Goal: Task Accomplishment & Management: Use online tool/utility

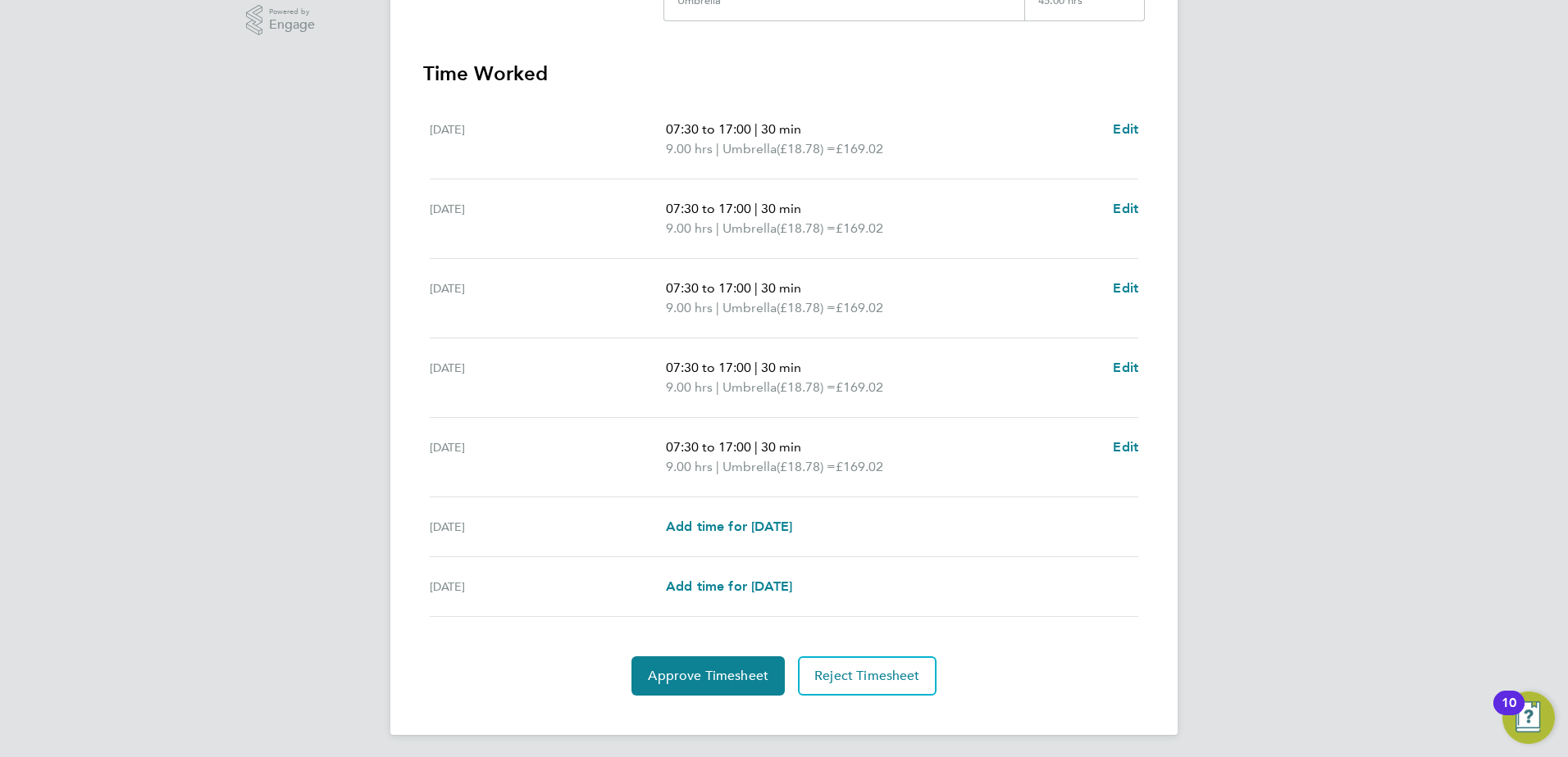
scroll to position [427, 0]
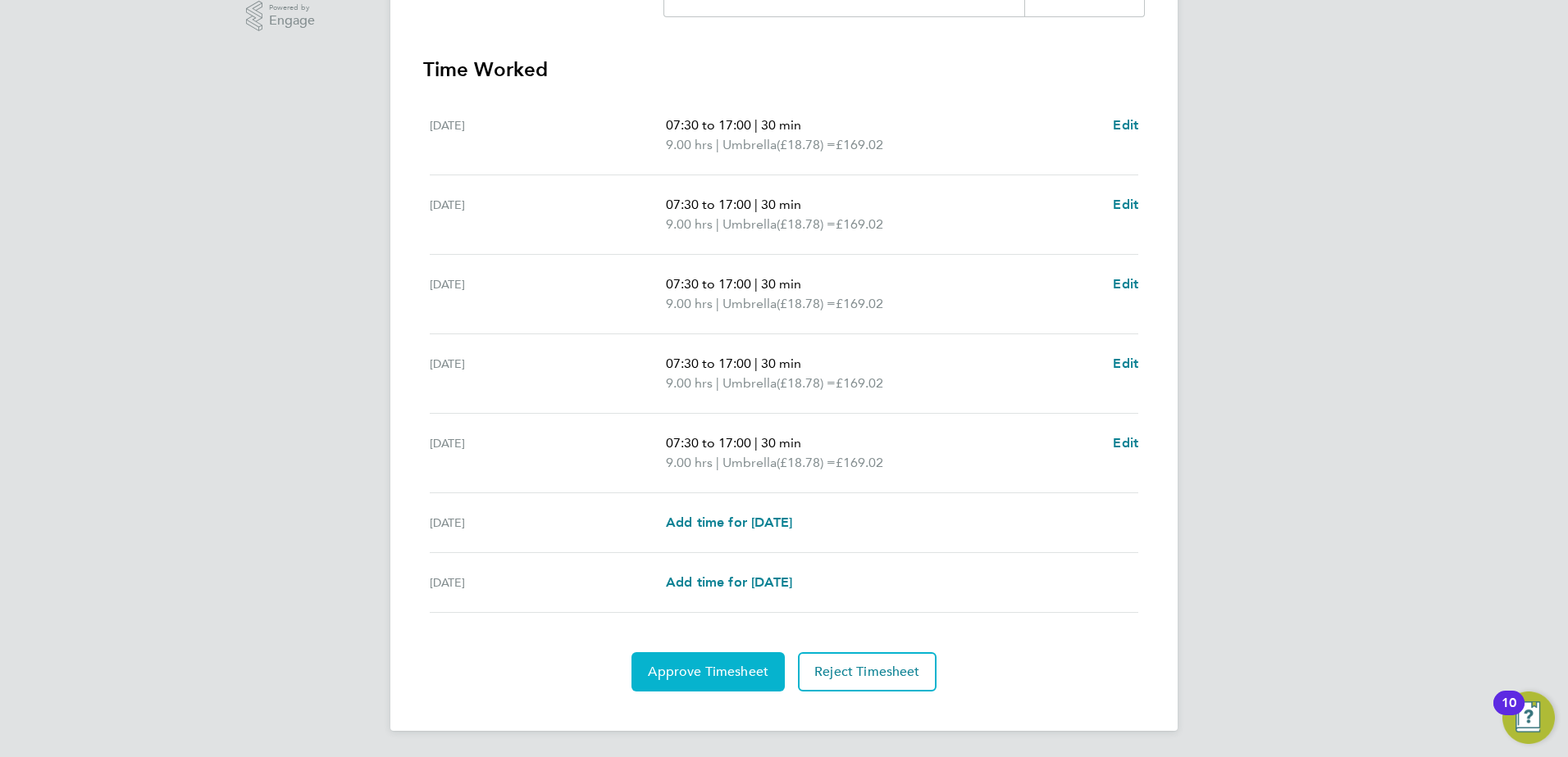
click at [728, 672] on span "Approve Timesheet" at bounding box center [708, 672] width 120 height 17
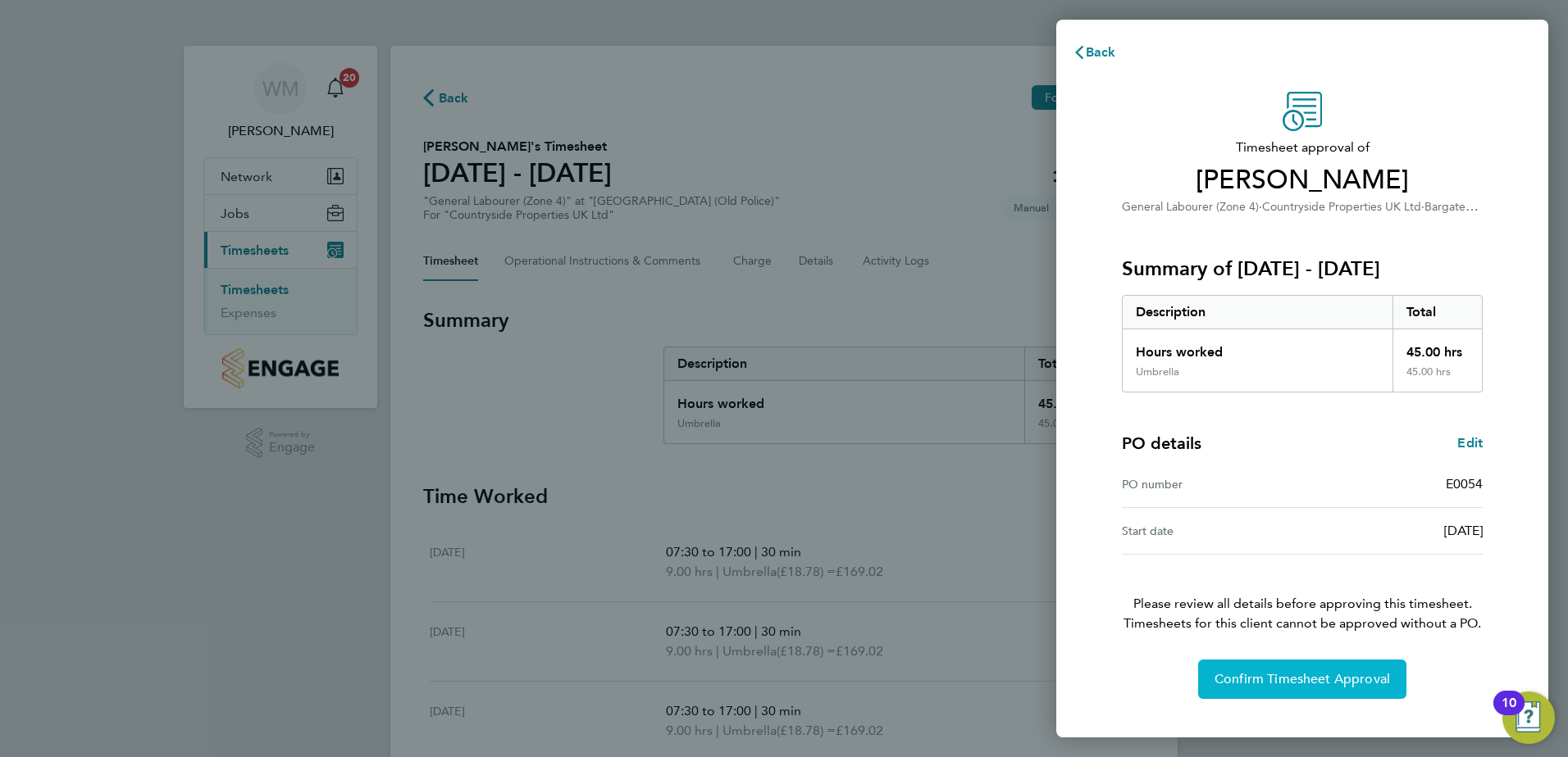
click at [1298, 669] on button "Confirm Timesheet Approval" at bounding box center [1301, 679] width 209 height 40
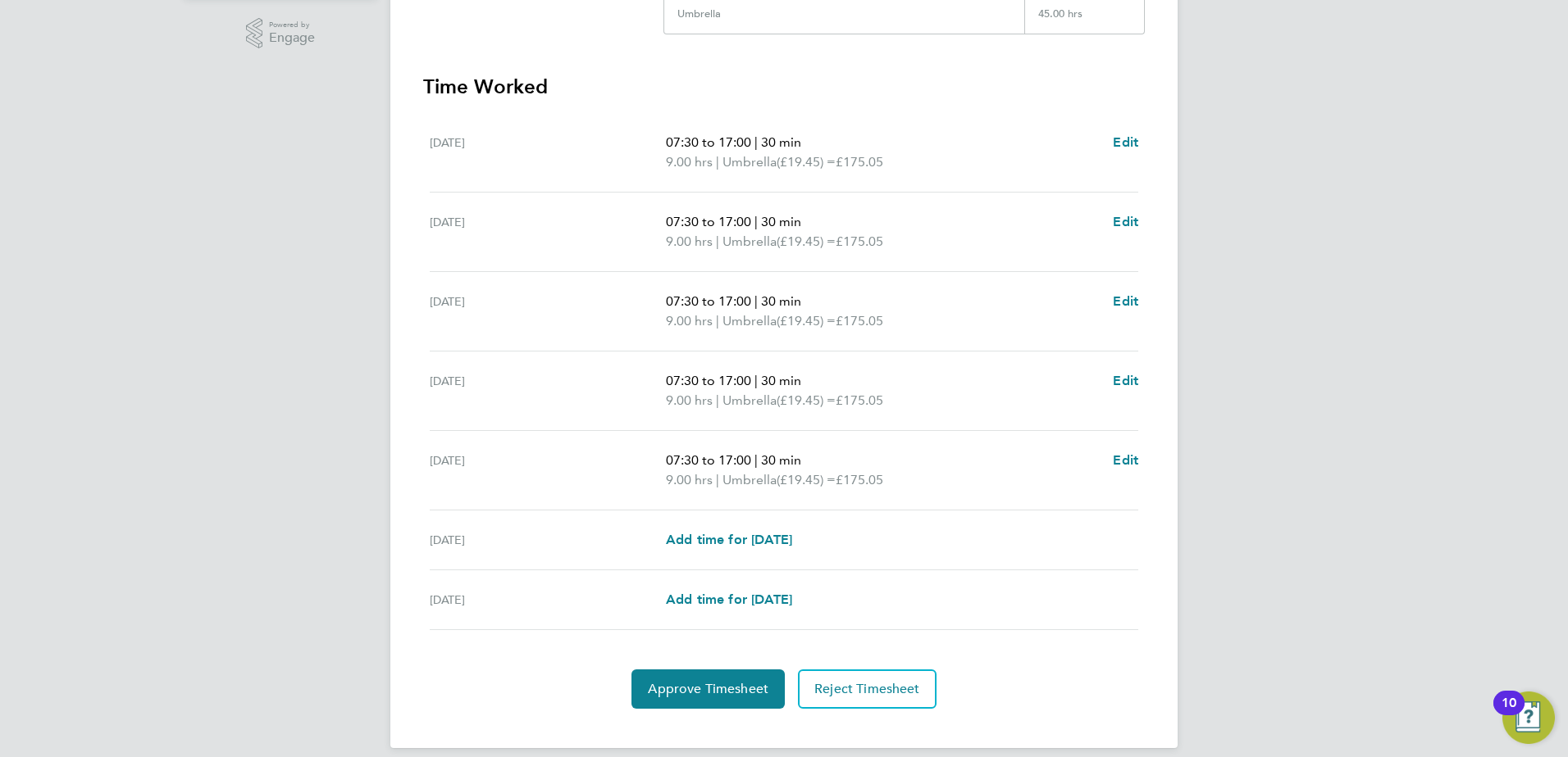
scroll to position [427, 0]
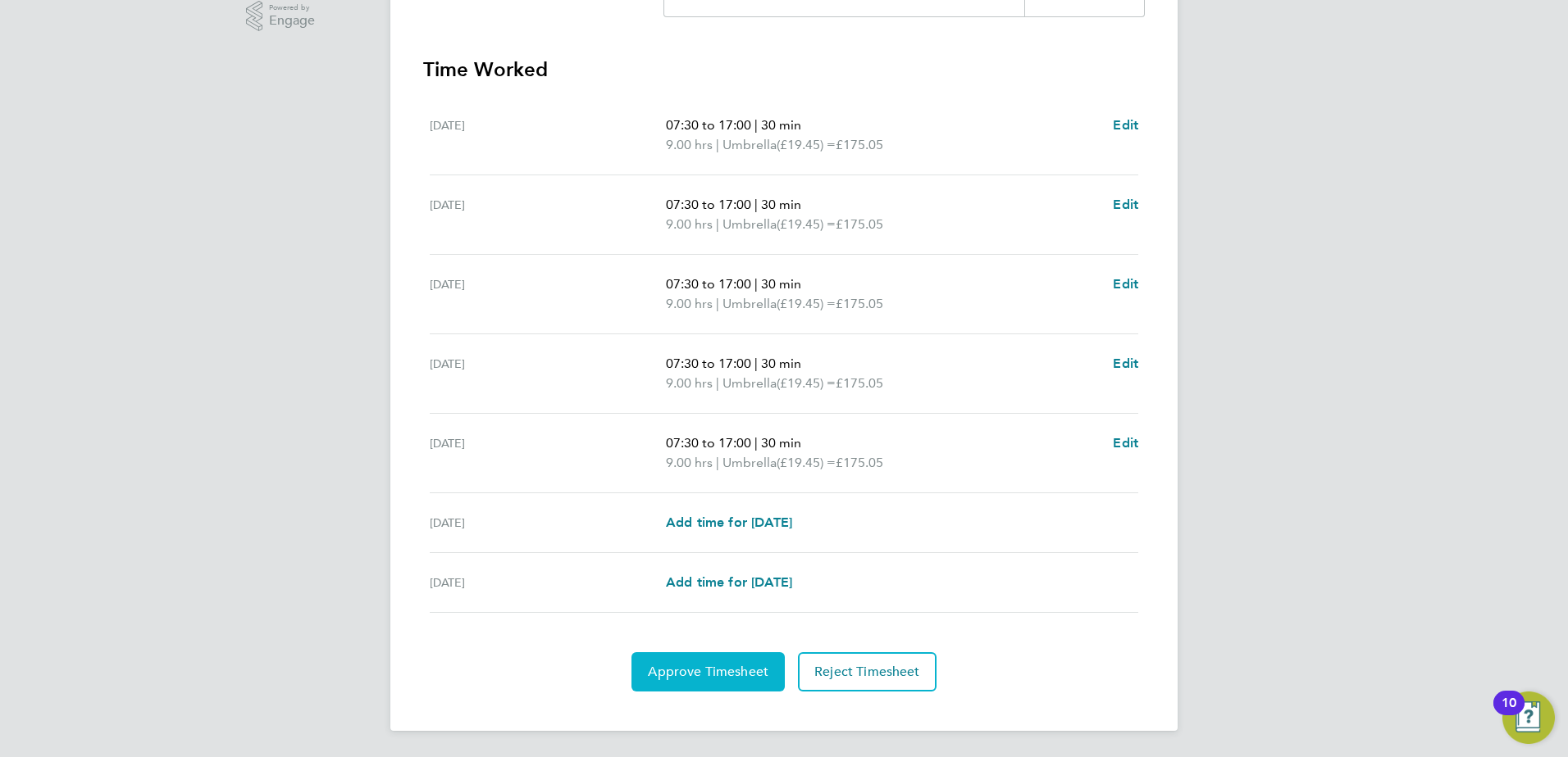
click at [707, 672] on span "Approve Timesheet" at bounding box center [708, 672] width 120 height 17
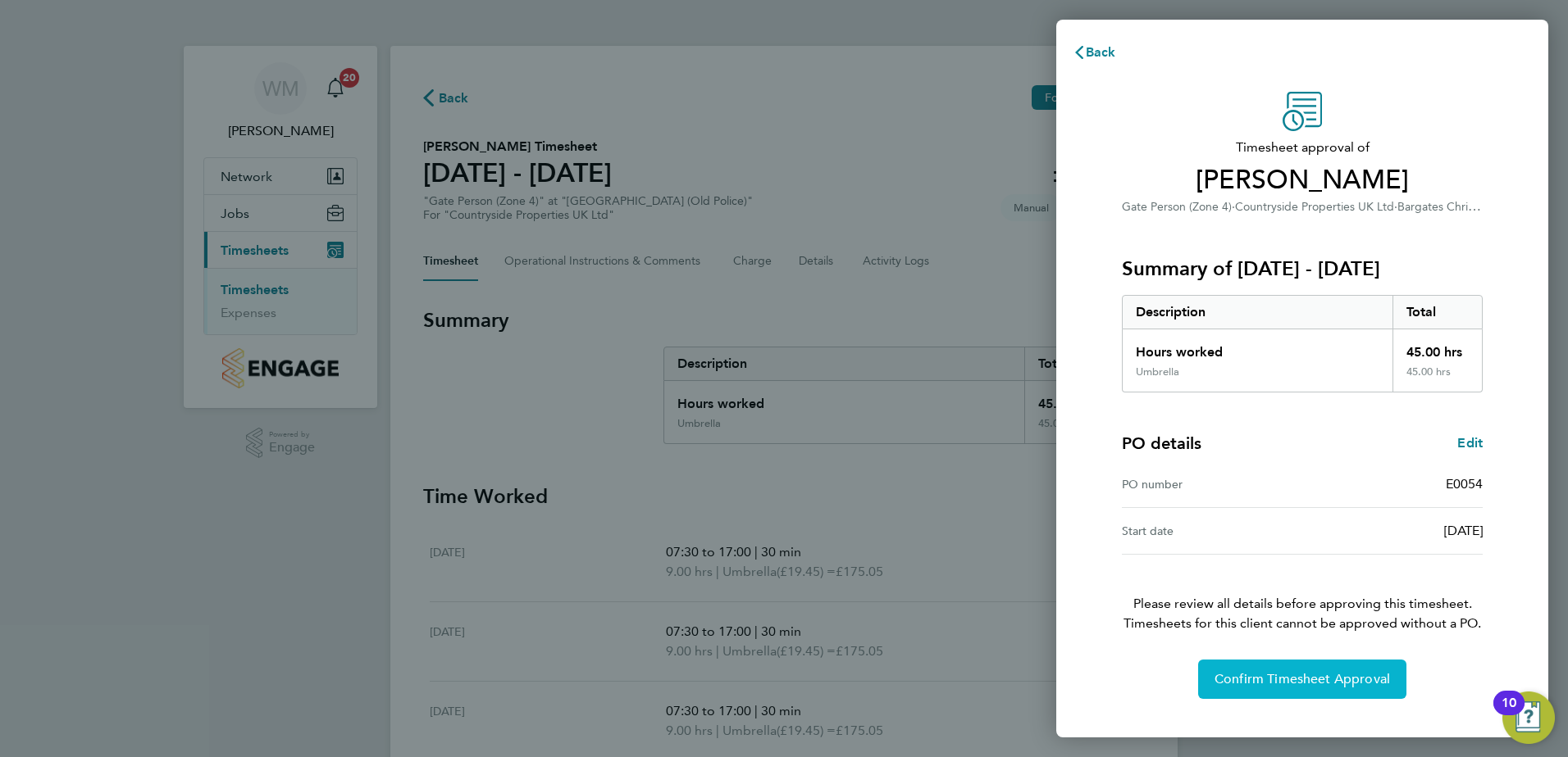
click at [1312, 684] on span "Confirm Timesheet Approval" at bounding box center [1301, 680] width 176 height 17
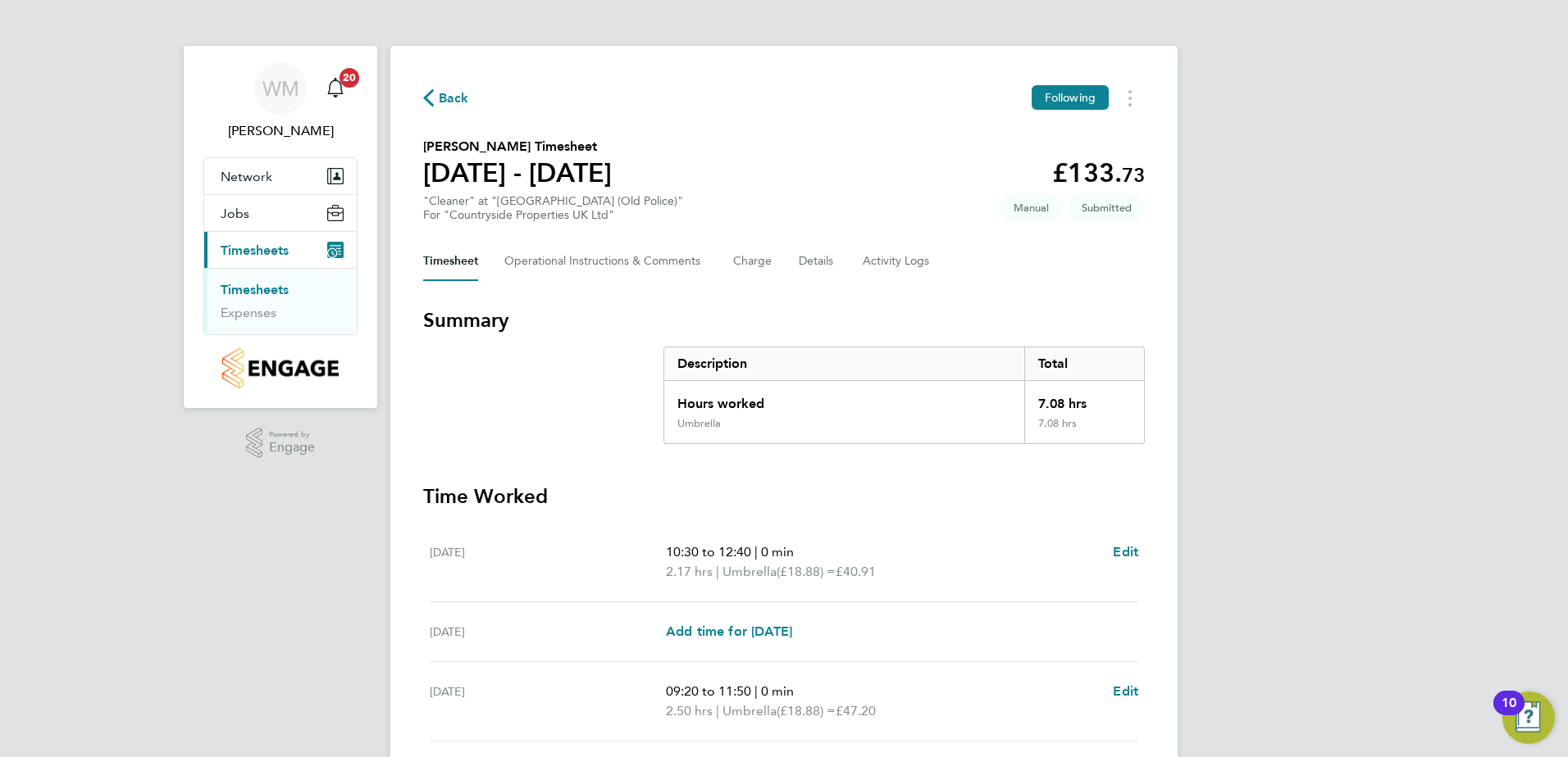
scroll to position [388, 0]
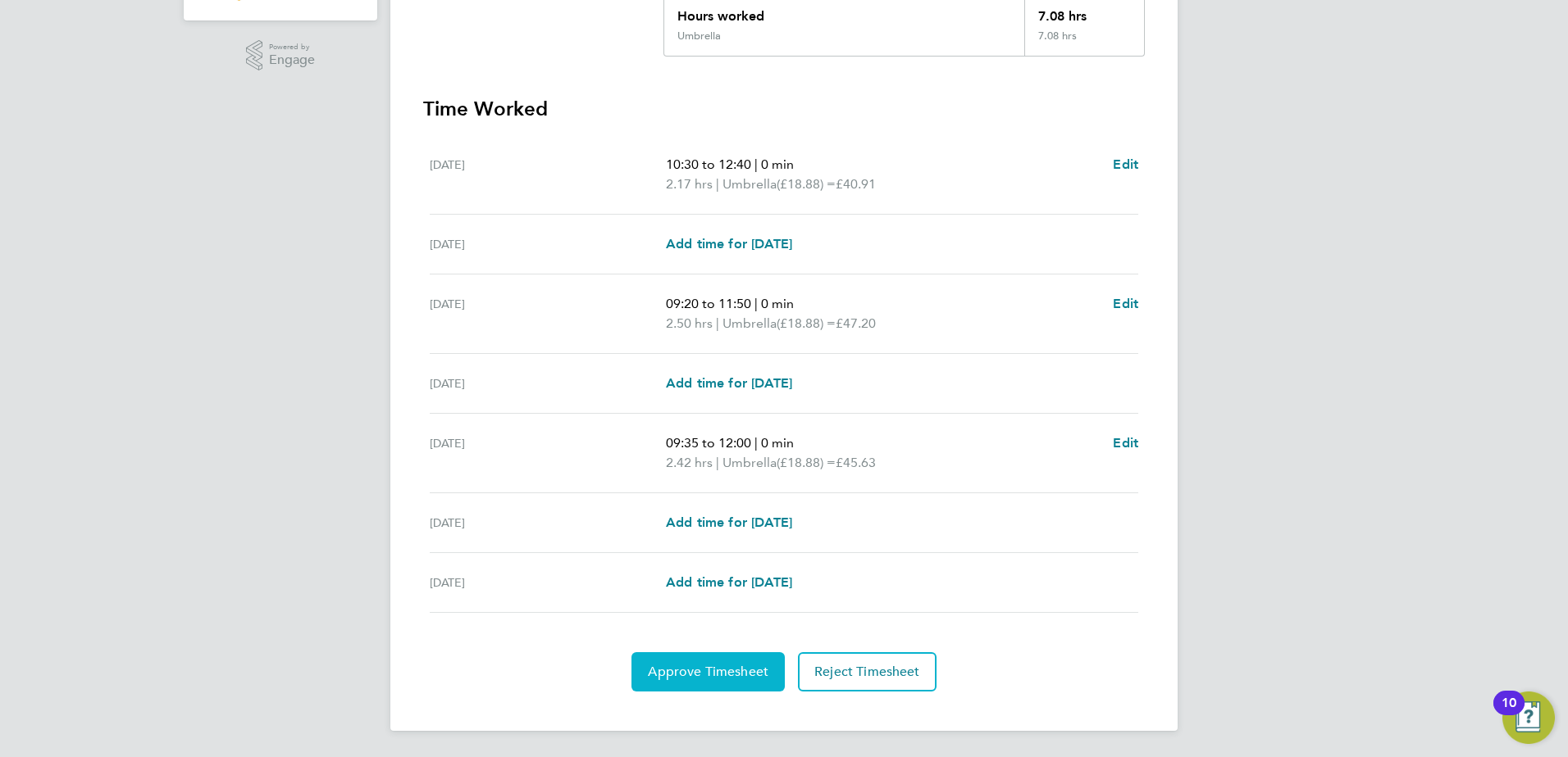
click at [710, 678] on span "Approve Timesheet" at bounding box center [708, 672] width 120 height 17
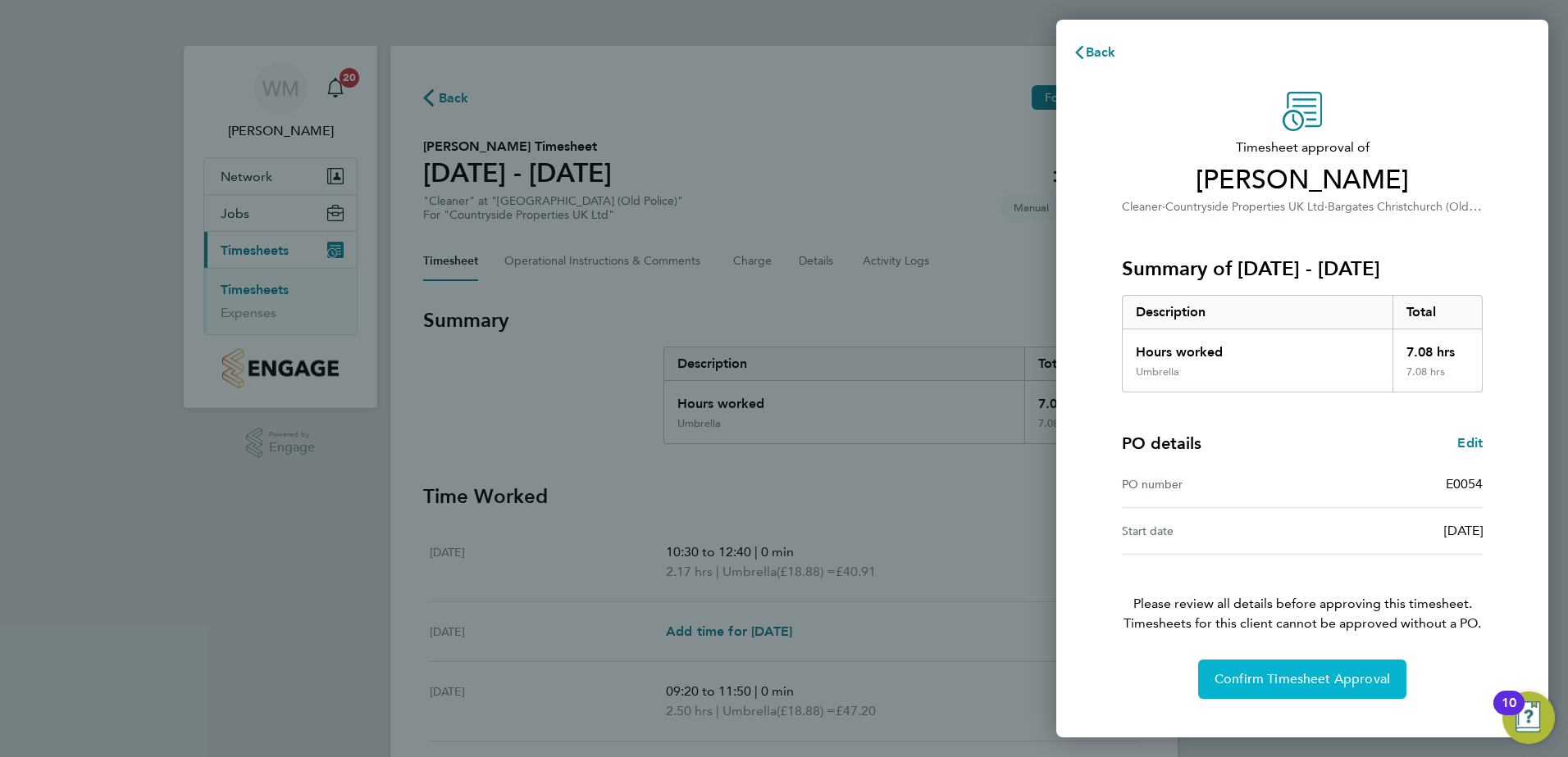
click at [1359, 693] on button "Confirm Timesheet Approval" at bounding box center [1301, 679] width 209 height 40
